Goal: Task Accomplishment & Management: Complete application form

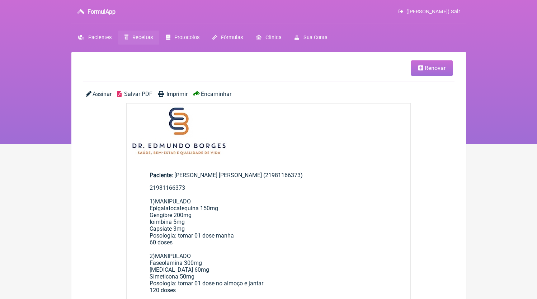
click at [140, 37] on span "Receitas" at bounding box center [142, 37] width 20 height 6
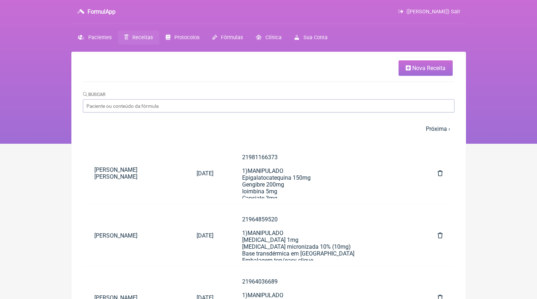
click at [418, 70] on span "Nova Receita" at bounding box center [428, 68] width 33 height 7
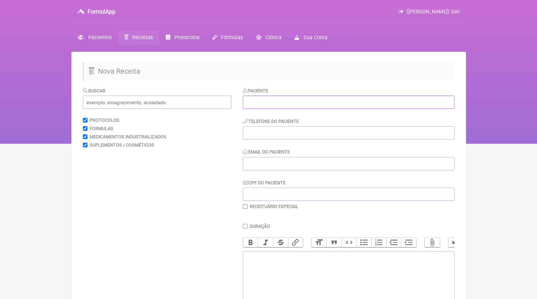
click at [289, 100] on input "text" at bounding box center [349, 101] width 212 height 13
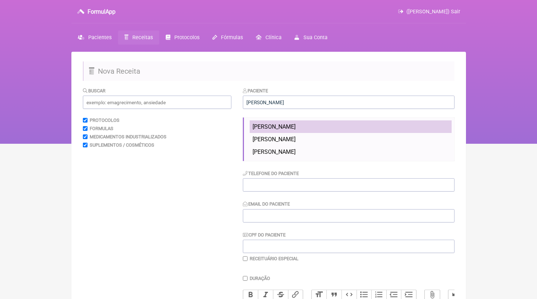
click at [296, 130] on span "[PERSON_NAME]" at bounding box center [274, 126] width 43 height 7
type input "[PERSON_NAME]"
type input "21979640098"
type input "[EMAIL_ADDRESS][DOMAIN_NAME]"
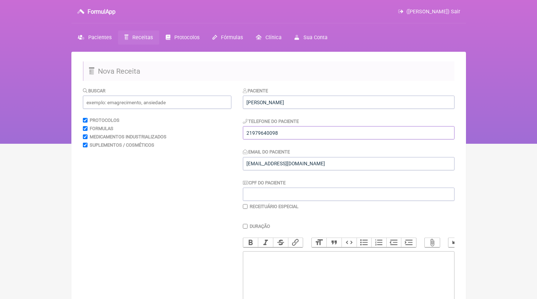
click at [321, 135] on input "21979640098" at bounding box center [349, 132] width 212 height 13
click at [308, 104] on input "[PERSON_NAME]" at bounding box center [349, 101] width 212 height 13
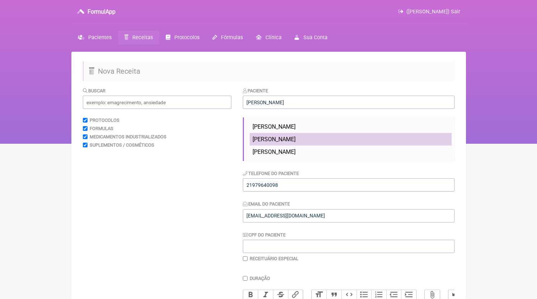
click at [324, 142] on li "[PERSON_NAME]" at bounding box center [351, 139] width 202 height 13
type input "[PERSON_NAME]"
type input "11986212947"
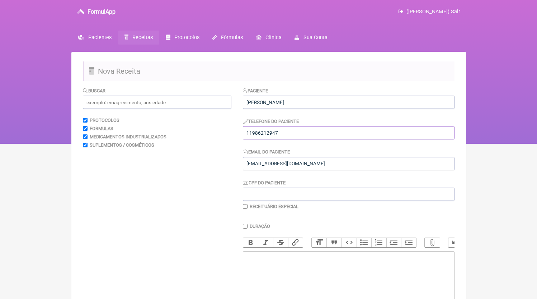
click at [321, 137] on input "11986212947" at bounding box center [349, 132] width 212 height 13
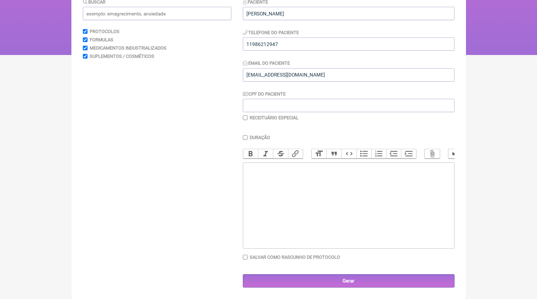
click at [308, 185] on trix-editor at bounding box center [349, 205] width 212 height 86
paste trix-editor "<div>11986212947</div>"
paste trix-editor "<div>11986212947<br><br>1)MANIPULADO<br>[MEDICAL_DATA] 100mg<br>Metformina HCL …"
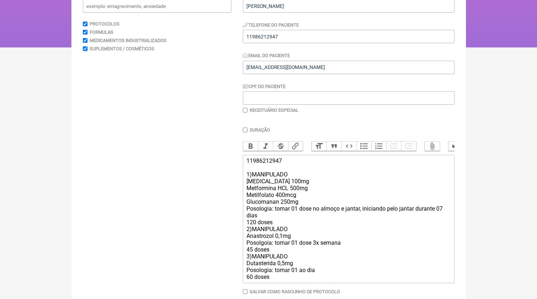
scroll to position [138, 0]
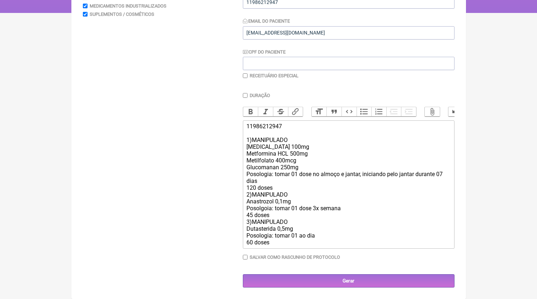
click at [269, 185] on div "11986212947 1)MANIPULADO [MEDICAL_DATA] 100mg Metformina HCL 500mg Metilfolato …" at bounding box center [348, 184] width 204 height 123
click at [279, 189] on div "11986212947 1)MANIPULADO [MEDICAL_DATA] 100mg Metformina HCL 500mg Metilfolato …" at bounding box center [348, 184] width 204 height 123
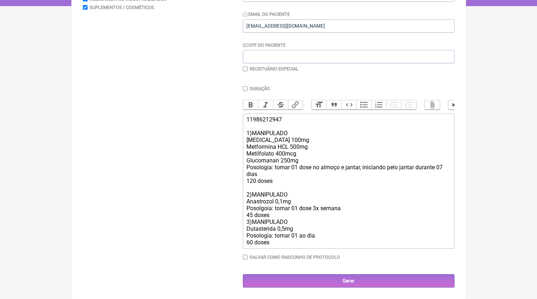
click at [274, 222] on div "11986212947 1)MANIPULADO [MEDICAL_DATA] 100mg Metformina HCL 500mg Metilfolato …" at bounding box center [348, 181] width 204 height 130
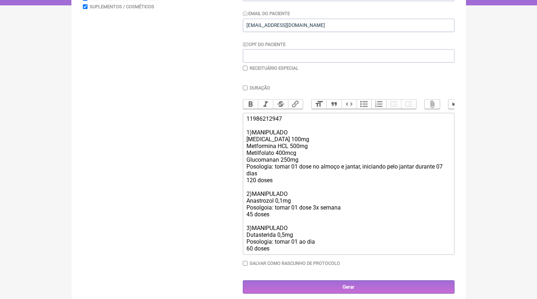
type trix-editor "<div>11986212947<br><br>1)MANIPULADO<br>[MEDICAL_DATA] 100mg<br>Metformina HCL …"
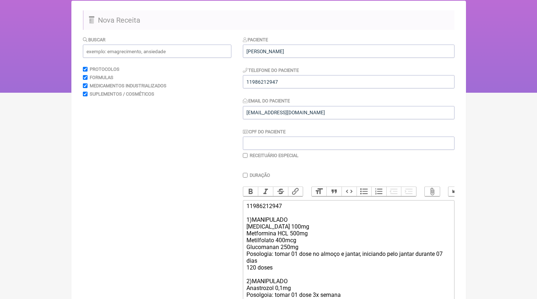
scroll to position [152, 0]
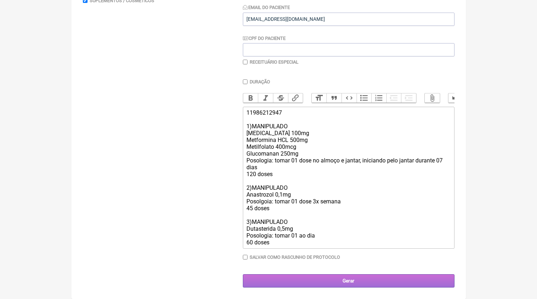
click at [354, 274] on input "Gerar" at bounding box center [349, 280] width 212 height 13
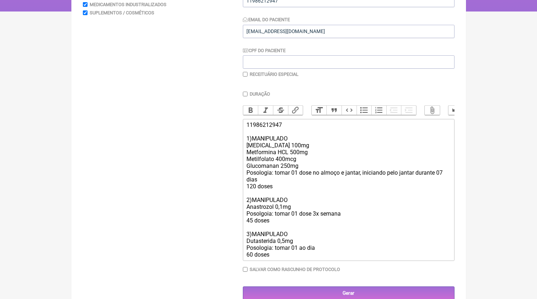
scroll to position [127, 0]
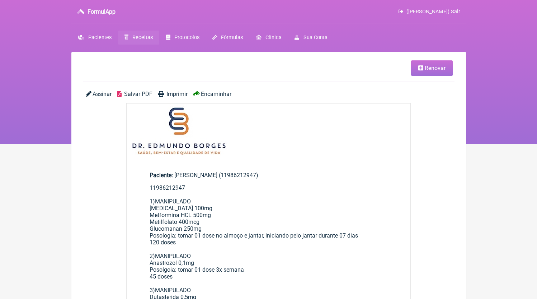
click at [130, 93] on span "Salvar PDF" at bounding box center [138, 93] width 28 height 7
click at [131, 36] on link "Receitas" at bounding box center [138, 37] width 41 height 14
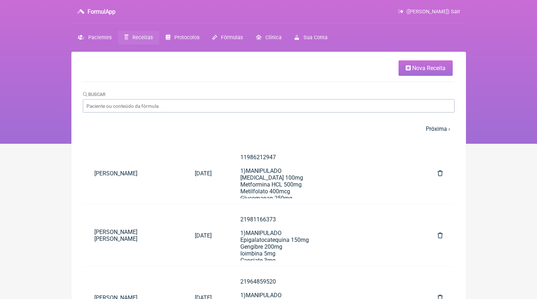
click at [418, 65] on span "Nova Receita" at bounding box center [428, 68] width 33 height 7
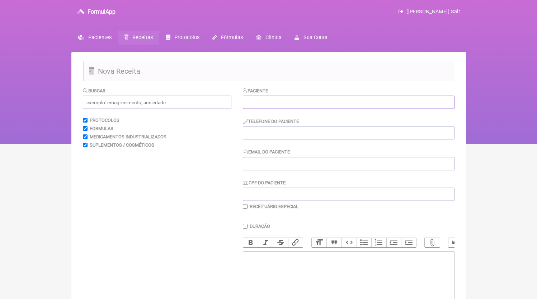
click at [279, 96] on input "text" at bounding box center [349, 101] width 212 height 13
paste input "[PERSON_NAME]"
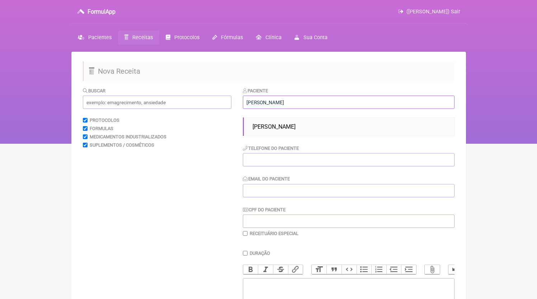
type input "[PERSON_NAME]"
click at [264, 118] on ul "[PERSON_NAME]" at bounding box center [349, 126] width 212 height 18
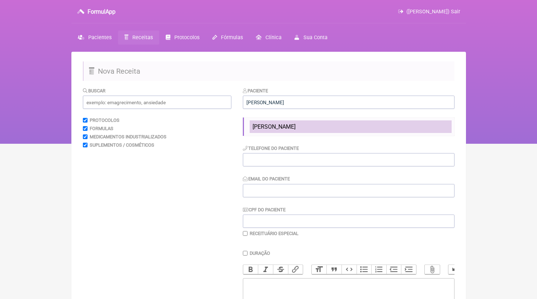
click at [264, 124] on span "[PERSON_NAME]" at bounding box center [274, 126] width 43 height 7
type input "21995423443"
type input "[EMAIL_ADDRESS][DOMAIN_NAME]"
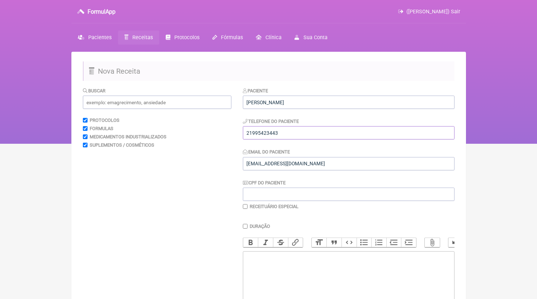
click at [288, 135] on input "21995423443" at bounding box center [349, 132] width 212 height 13
type input "21995423443"
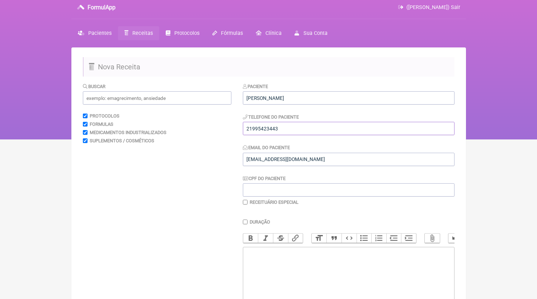
scroll to position [88, 0]
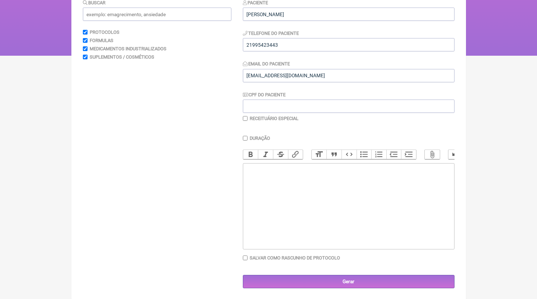
click at [309, 201] on trix-editor at bounding box center [349, 206] width 212 height 86
paste trix-editor "<div>21995423443</div>"
paste trix-editor "<div>21995423443<br><br>1)MANIPULADO<br>HMB 1,5g<br>Posologia: tomar 01 dose de…"
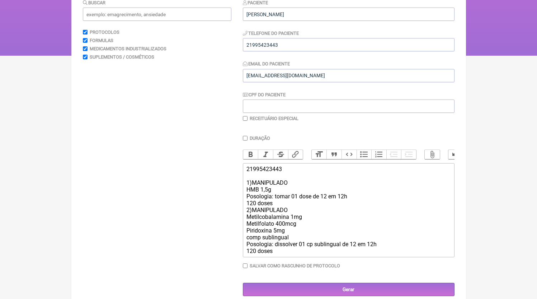
click at [292, 212] on div "21995423443 1)MANIPULADO HMB 1,5g Posologia: tomar 01 dose de 12 em 12h 120 dos…" at bounding box center [348, 209] width 204 height 89
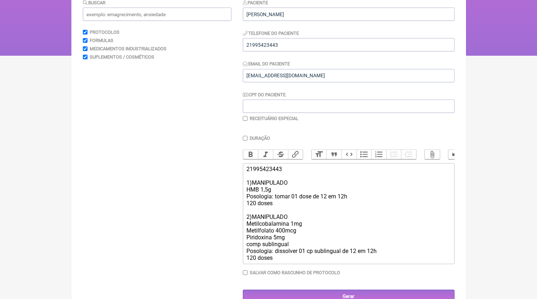
click at [302, 261] on div "21995423443 1)MANIPULADO HMB 1,5g Posologia: tomar 01 dose de 12 em 12h 120 dos…" at bounding box center [348, 212] width 204 height 95
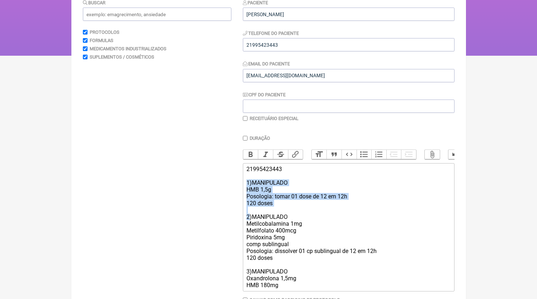
drag, startPoint x: 249, startPoint y: 226, endPoint x: 242, endPoint y: 191, distance: 35.1
click at [242, 191] on form "Buscar Protocolos Formulas Medicamentos Industrializados Suplementos / Cosmétic…" at bounding box center [269, 164] width 372 height 331
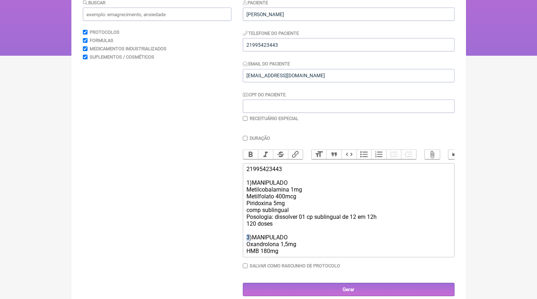
drag, startPoint x: 250, startPoint y: 246, endPoint x: 243, endPoint y: 244, distance: 6.7
click at [243, 244] on trix-editor "21995423443 1)MANIPULADO Metilcobalamina 1mg Metilfolato 400mcg Piridoxina 5mg …" at bounding box center [349, 210] width 212 height 94
click at [299, 254] on div "21995423443 1)MANIPULADO Metilcobalamina 1mg Metilfolato 400mcg Piridoxina 5mg …" at bounding box center [348, 209] width 204 height 89
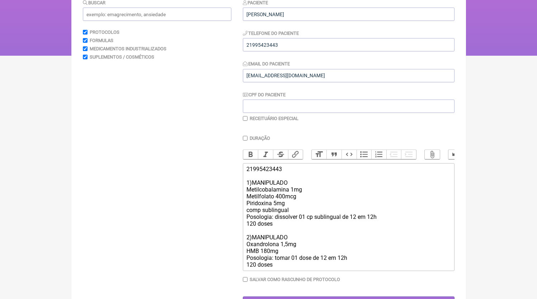
type trix-editor "<div>21995423443<br><br>1)MANIPULADO<br>Metilcobalamina 1mg<br>Metilfolato 400m…"
click at [279, 120] on label "Receituário Especial" at bounding box center [274, 118] width 49 height 5
checkbox input "true"
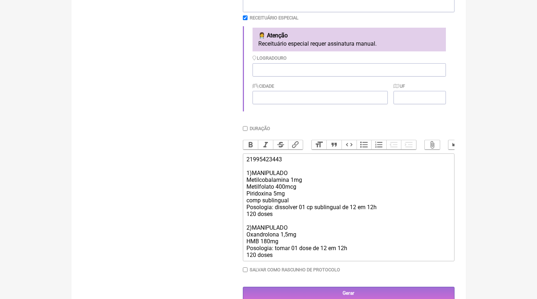
scroll to position [210, 0]
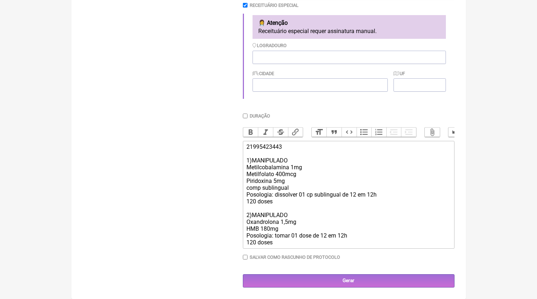
click at [314, 199] on div "21995423443 1)MANIPULADO Metilcobalamina 1mg Metilfolato 400mcg Piridoxina 5mg …" at bounding box center [348, 194] width 204 height 102
